Goal: Task Accomplishment & Management: Use online tool/utility

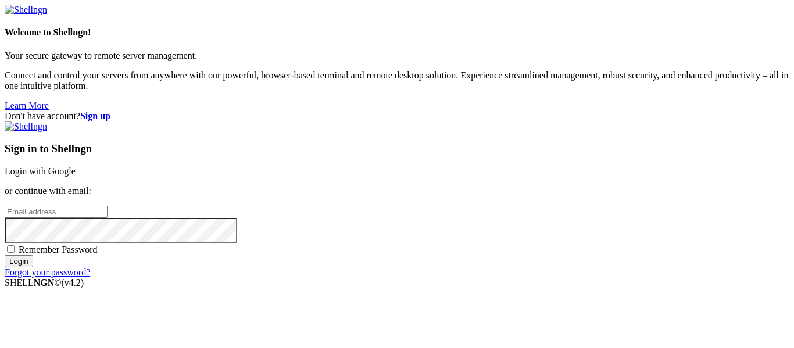
click at [539, 128] on div "Sign in to Shellngn Login with Google or continue with email: Remember Password…" at bounding box center [397, 200] width 785 height 156
click at [76, 166] on link "Login with Google" at bounding box center [40, 171] width 71 height 10
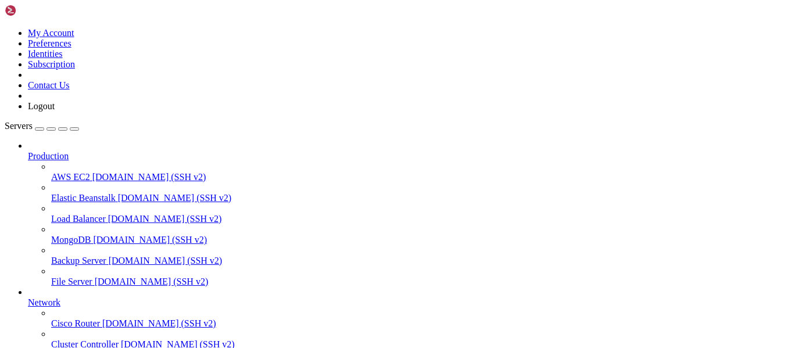
scroll to position [183, 0]
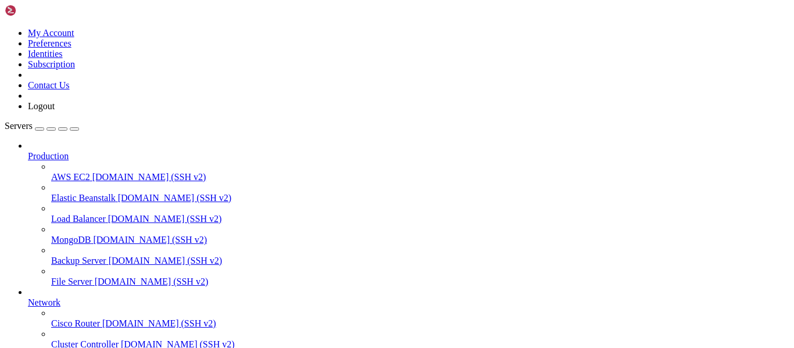
scroll to position [1, 0]
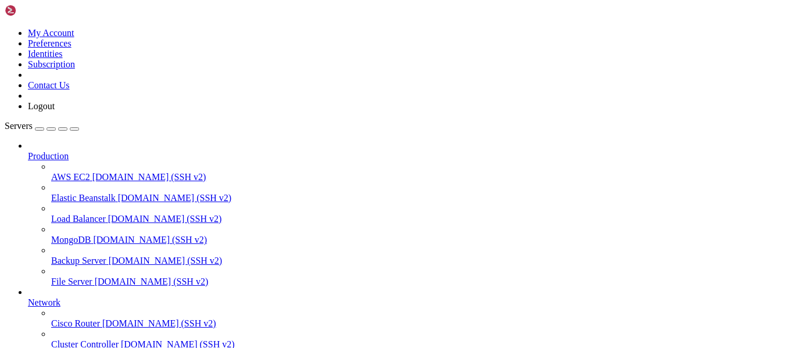
click at [108, 151] on link "Production" at bounding box center [409, 156] width 762 height 10
click at [28, 151] on icon at bounding box center [28, 151] width 0 height 0
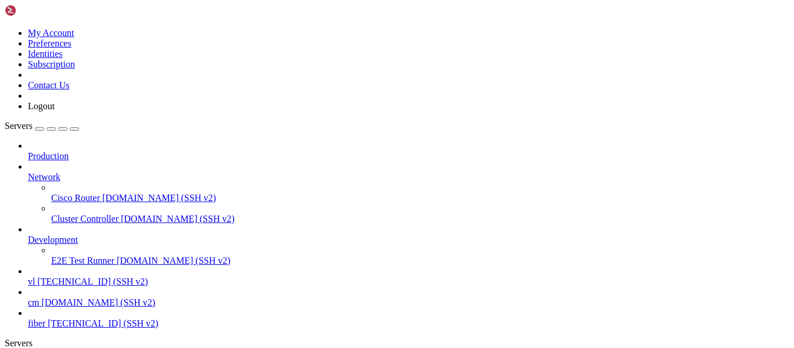
click at [28, 172] on icon at bounding box center [28, 172] width 0 height 0
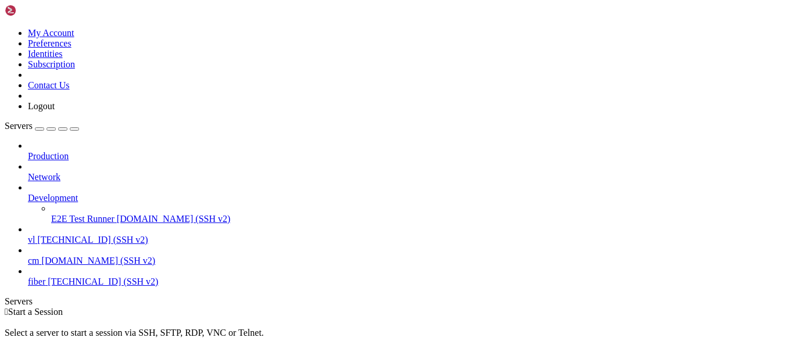
click at [28, 193] on icon at bounding box center [28, 193] width 0 height 0
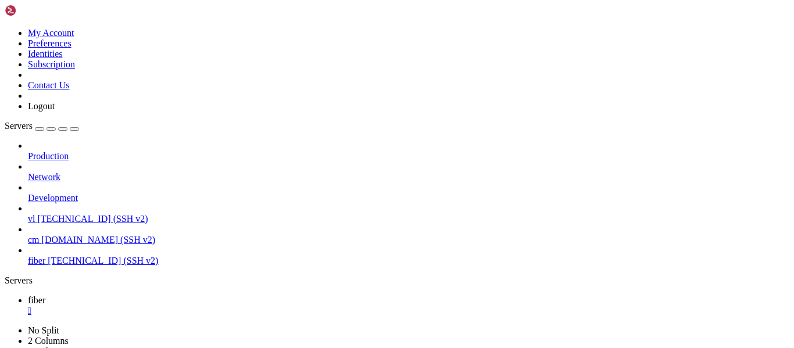
click at [193, 306] on div "" at bounding box center [409, 311] width 762 height 10
